Goal: Navigation & Orientation: Understand site structure

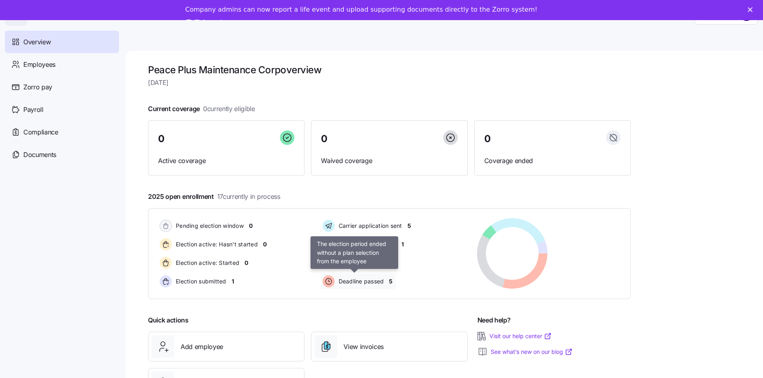
click at [359, 282] on span "Deadline passed" at bounding box center [360, 281] width 48 height 8
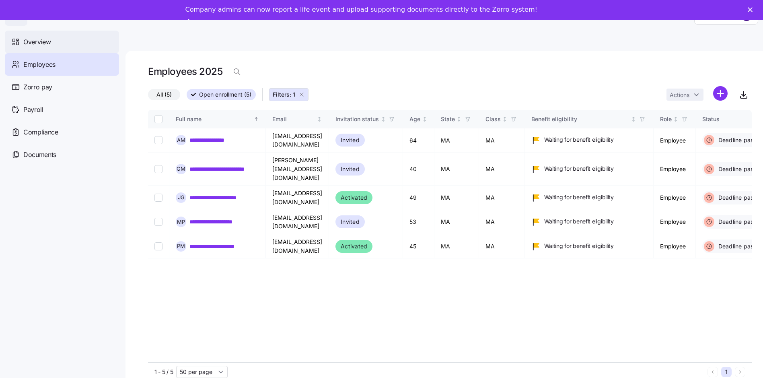
click at [41, 41] on span "Overview" at bounding box center [36, 42] width 27 height 10
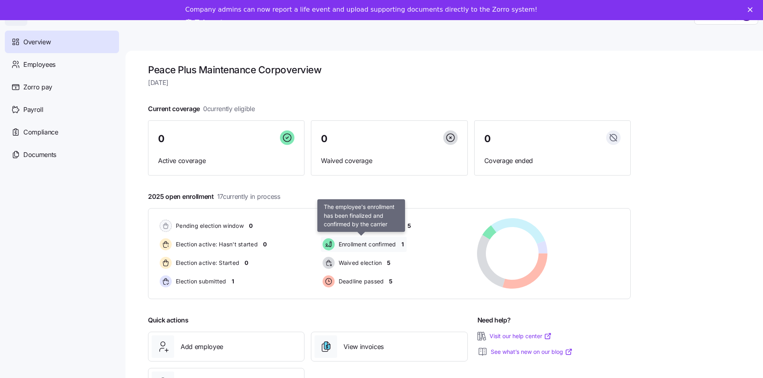
click at [392, 246] on span "Enrollment confirmed" at bounding box center [366, 244] width 60 height 8
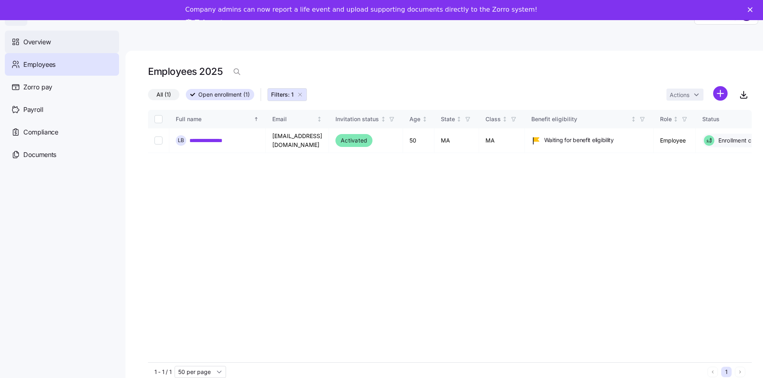
click at [39, 42] on span "Overview" at bounding box center [36, 42] width 27 height 10
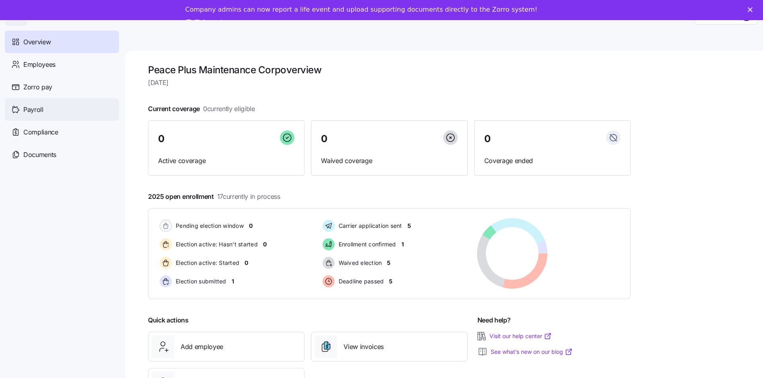
click at [39, 109] on span "Payroll" at bounding box center [33, 110] width 20 height 10
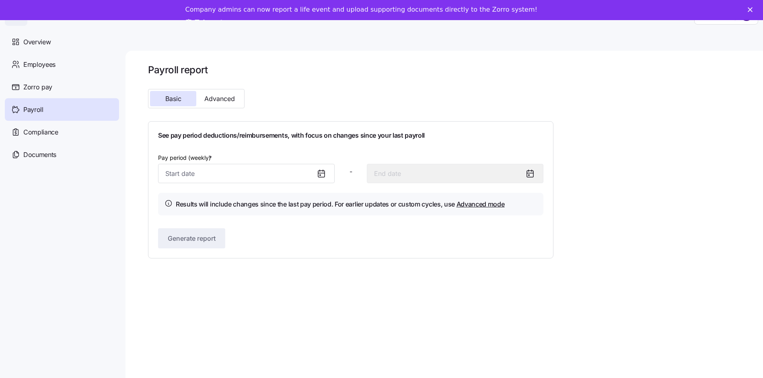
click at [755, 8] on div "Close" at bounding box center [751, 9] width 8 height 5
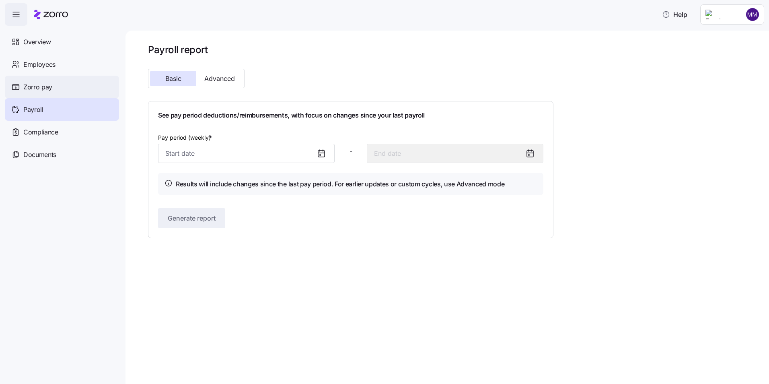
click at [50, 86] on span "Zorro pay" at bounding box center [37, 87] width 29 height 10
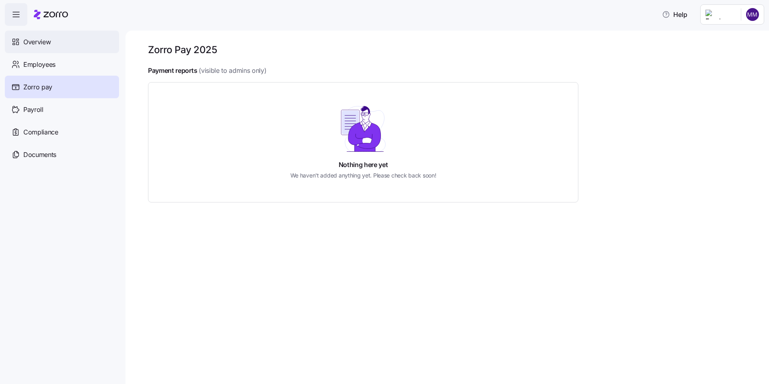
click at [51, 42] on span "Overview" at bounding box center [36, 42] width 27 height 10
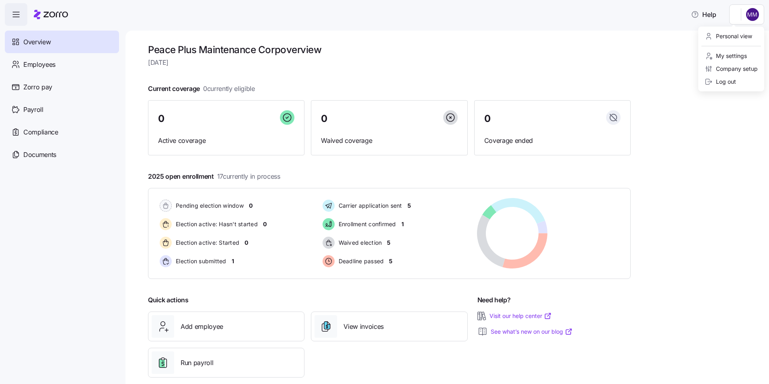
click at [753, 13] on html "Help Overview Employees Zorro pay Payroll Compliance Documents Peace Plus Maint…" at bounding box center [384, 189] width 769 height 379
click at [733, 35] on div "Personal view" at bounding box center [727, 36] width 47 height 9
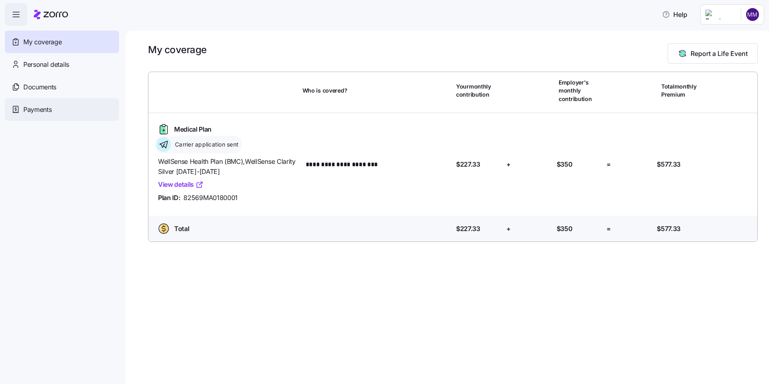
click at [40, 109] on span "Payments" at bounding box center [37, 110] width 28 height 10
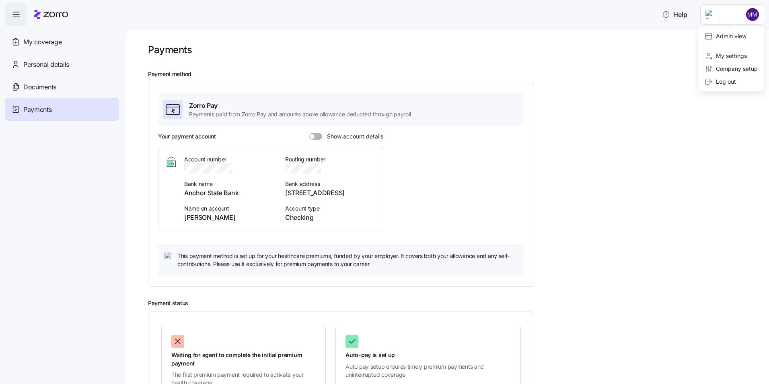
click at [747, 15] on html "Help My coverage Personal details Documents Partners hub Payments Payments Paym…" at bounding box center [384, 189] width 769 height 379
click at [731, 37] on div "Admin view" at bounding box center [725, 36] width 42 height 9
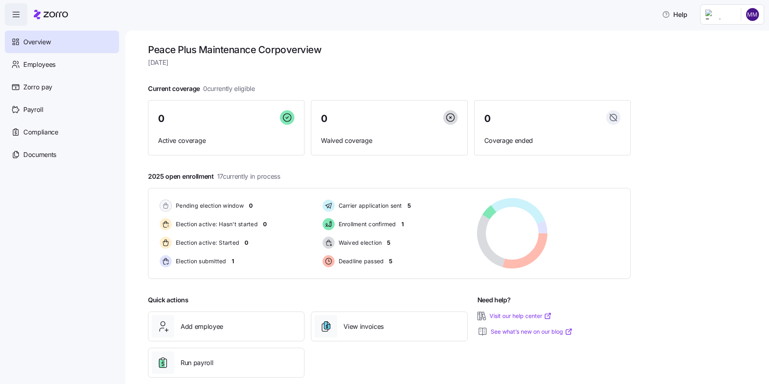
click at [755, 14] on html "Help Overview Employees Zorro pay Payroll Compliance Documents Peace Plus Maint…" at bounding box center [384, 189] width 769 height 379
click at [730, 81] on div "Log out" at bounding box center [719, 81] width 31 height 9
